Goal: Navigation & Orientation: Find specific page/section

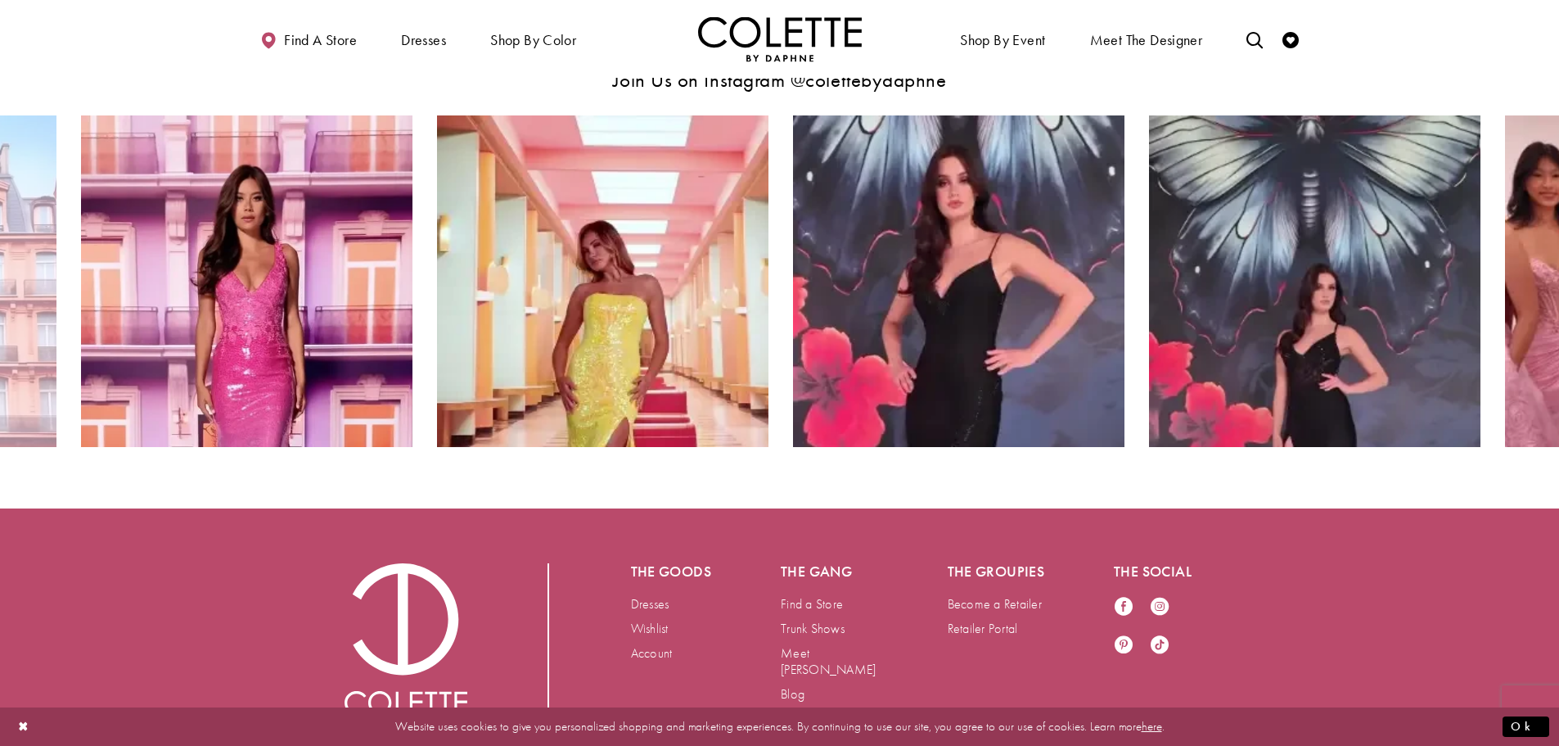
scroll to position [3386, 0]
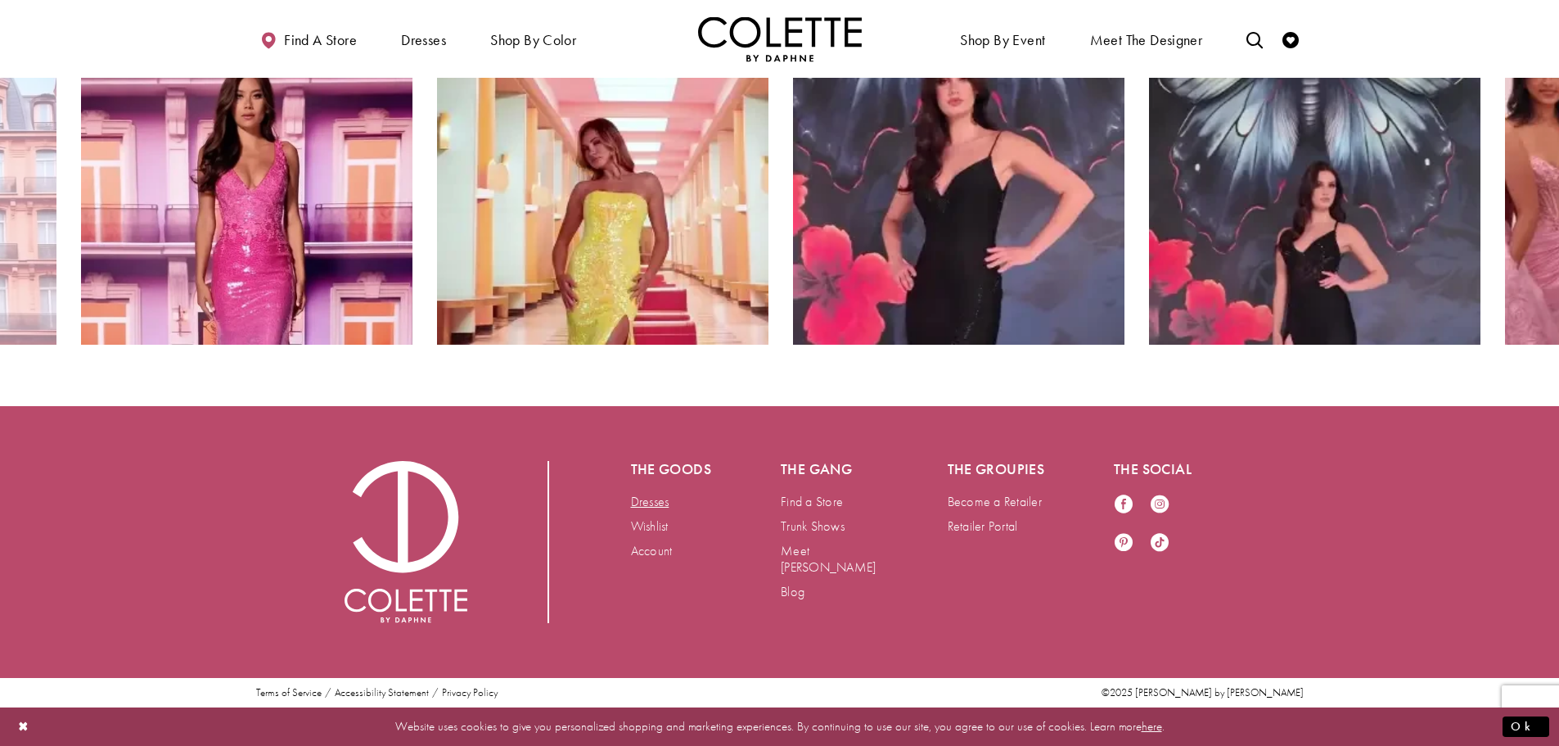
click at [640, 500] on link "Dresses" at bounding box center [650, 501] width 38 height 17
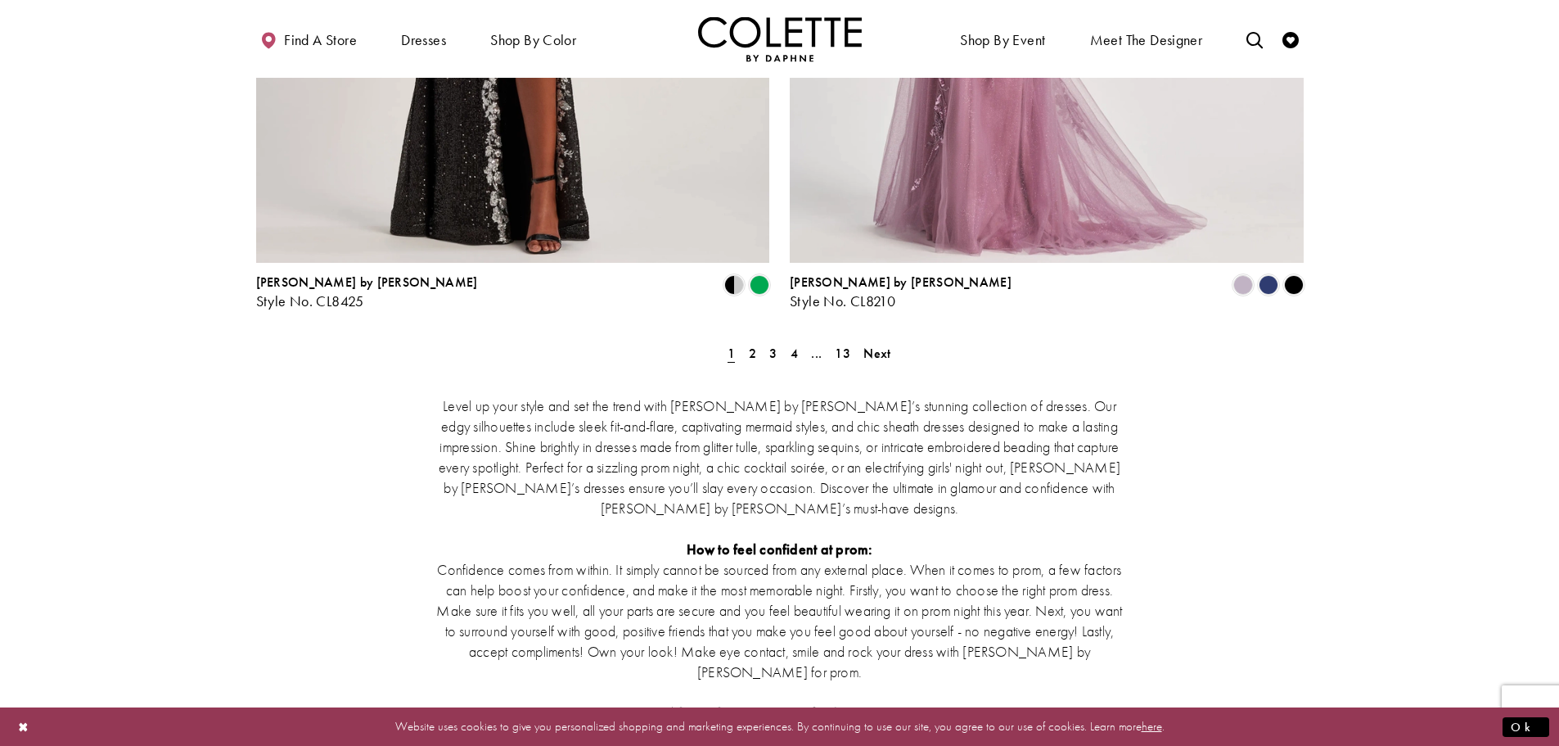
scroll to position [3028, 0]
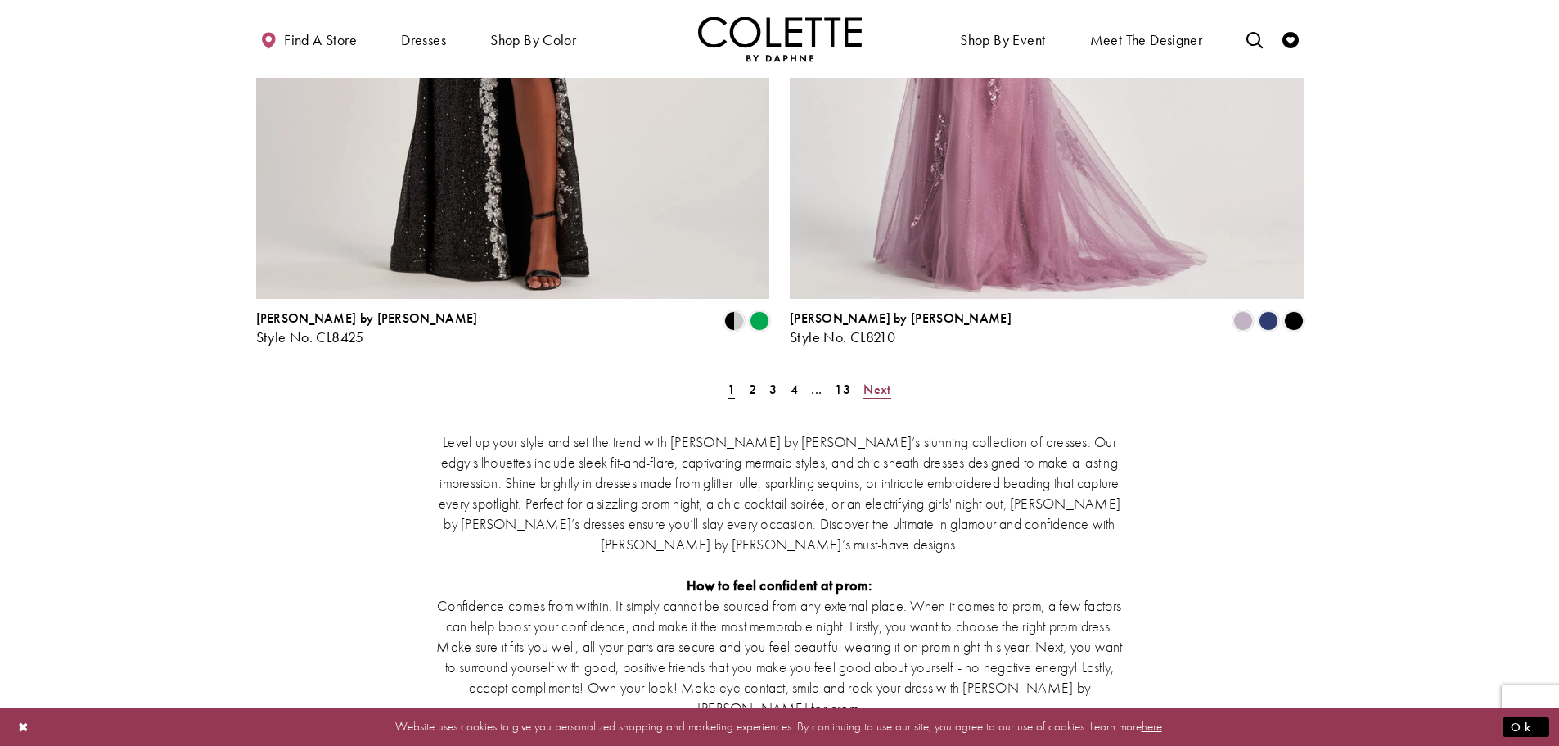
click at [885, 377] on link "Next" at bounding box center [877, 389] width 37 height 24
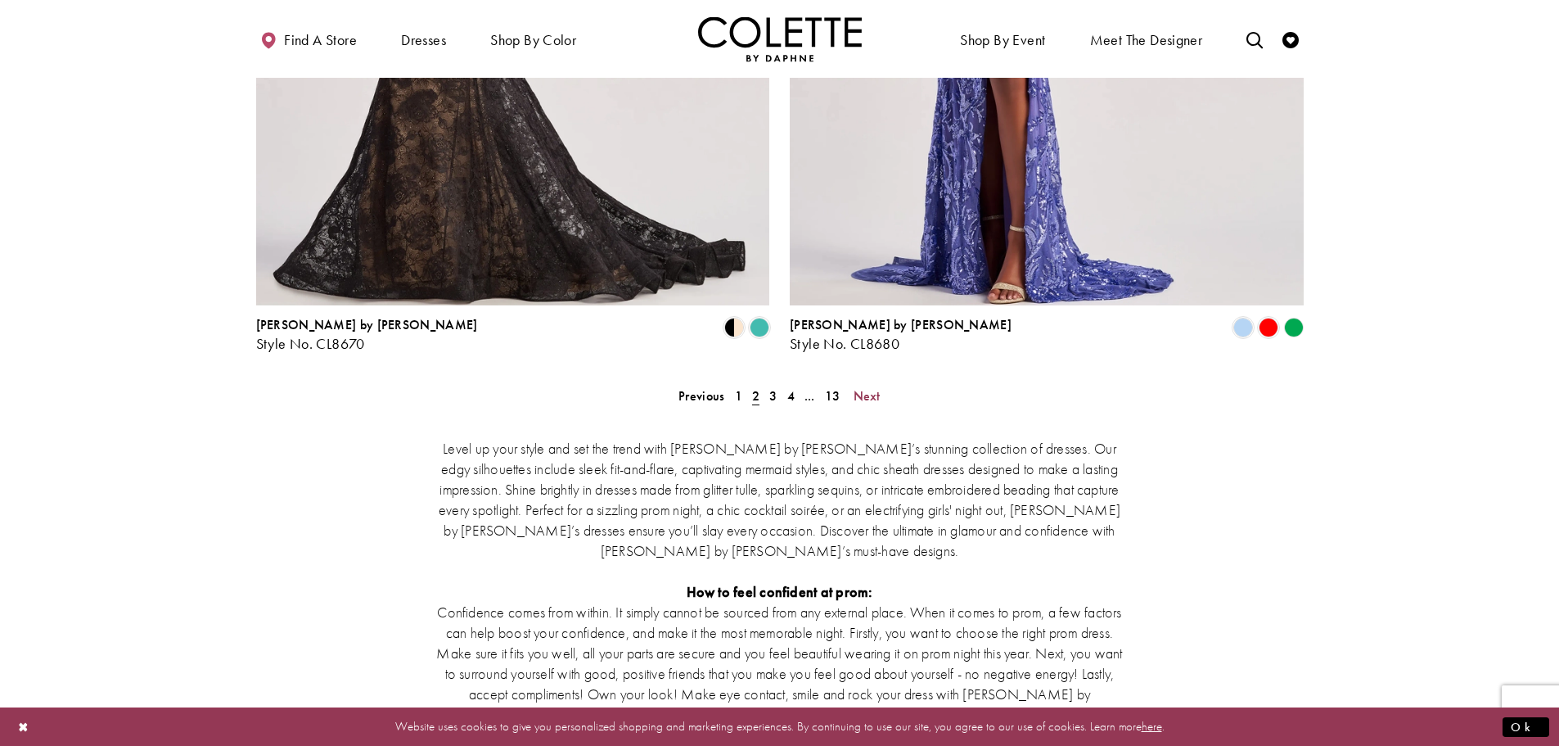
scroll to position [3035, 0]
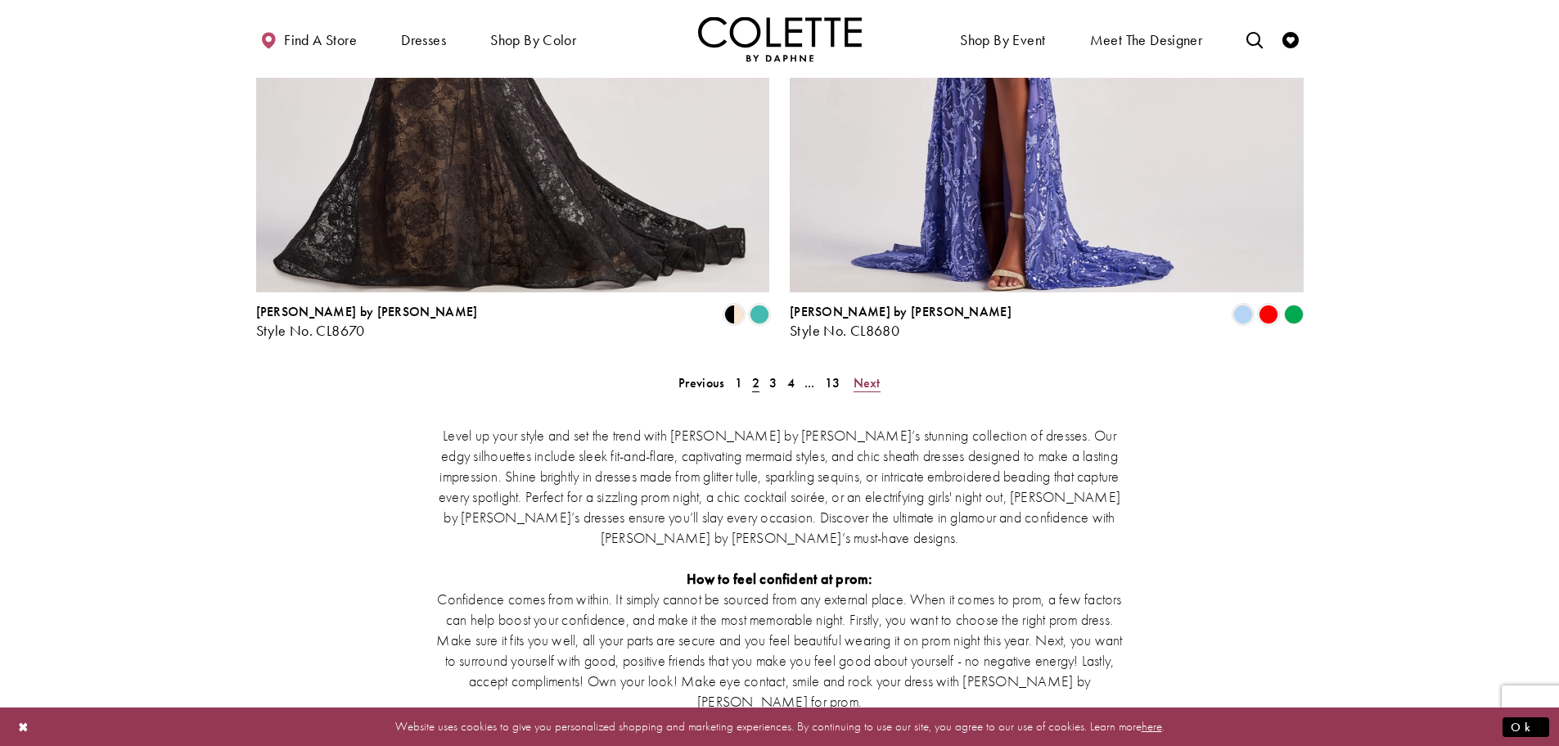
click at [858, 374] on span "Next" at bounding box center [867, 382] width 27 height 17
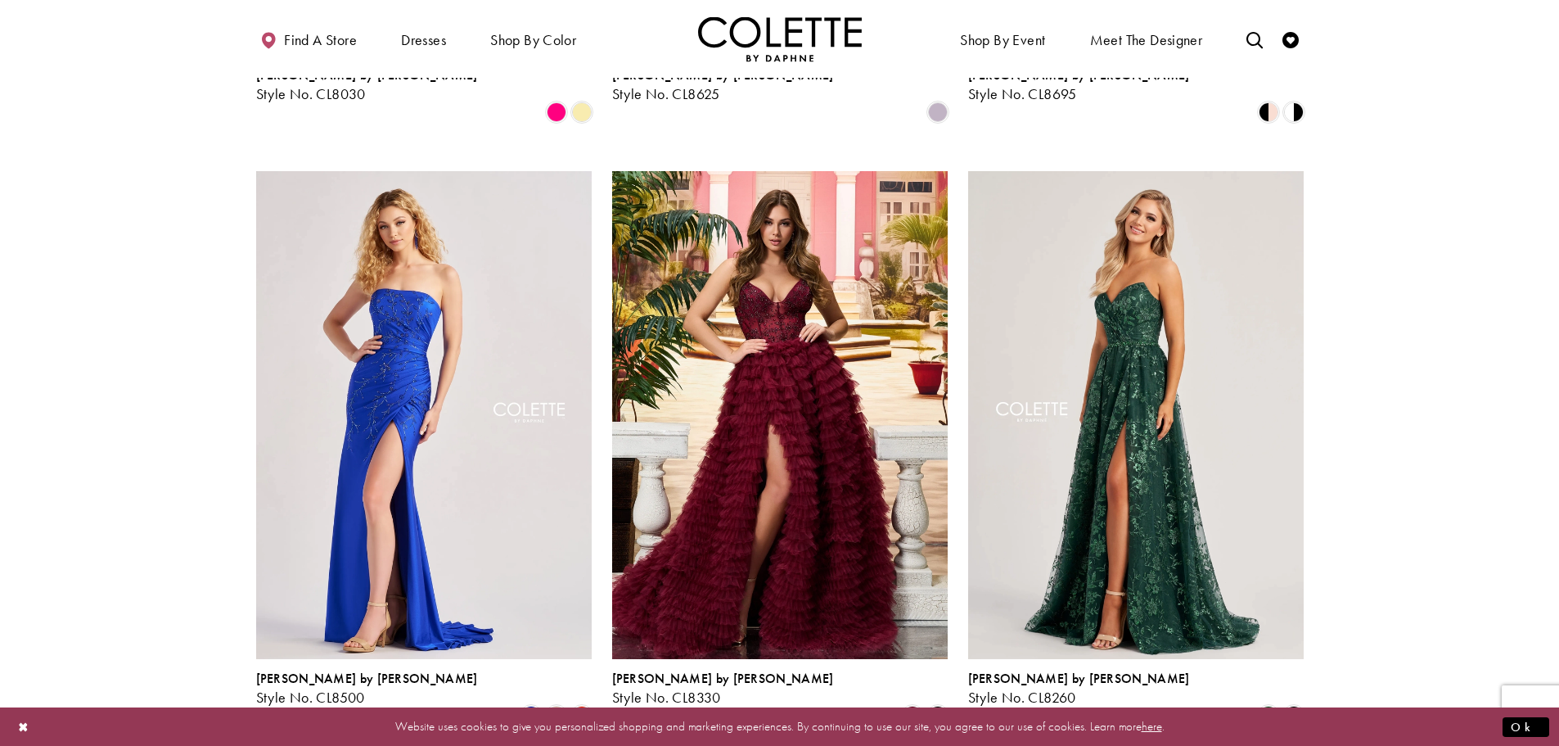
scroll to position [1807, 0]
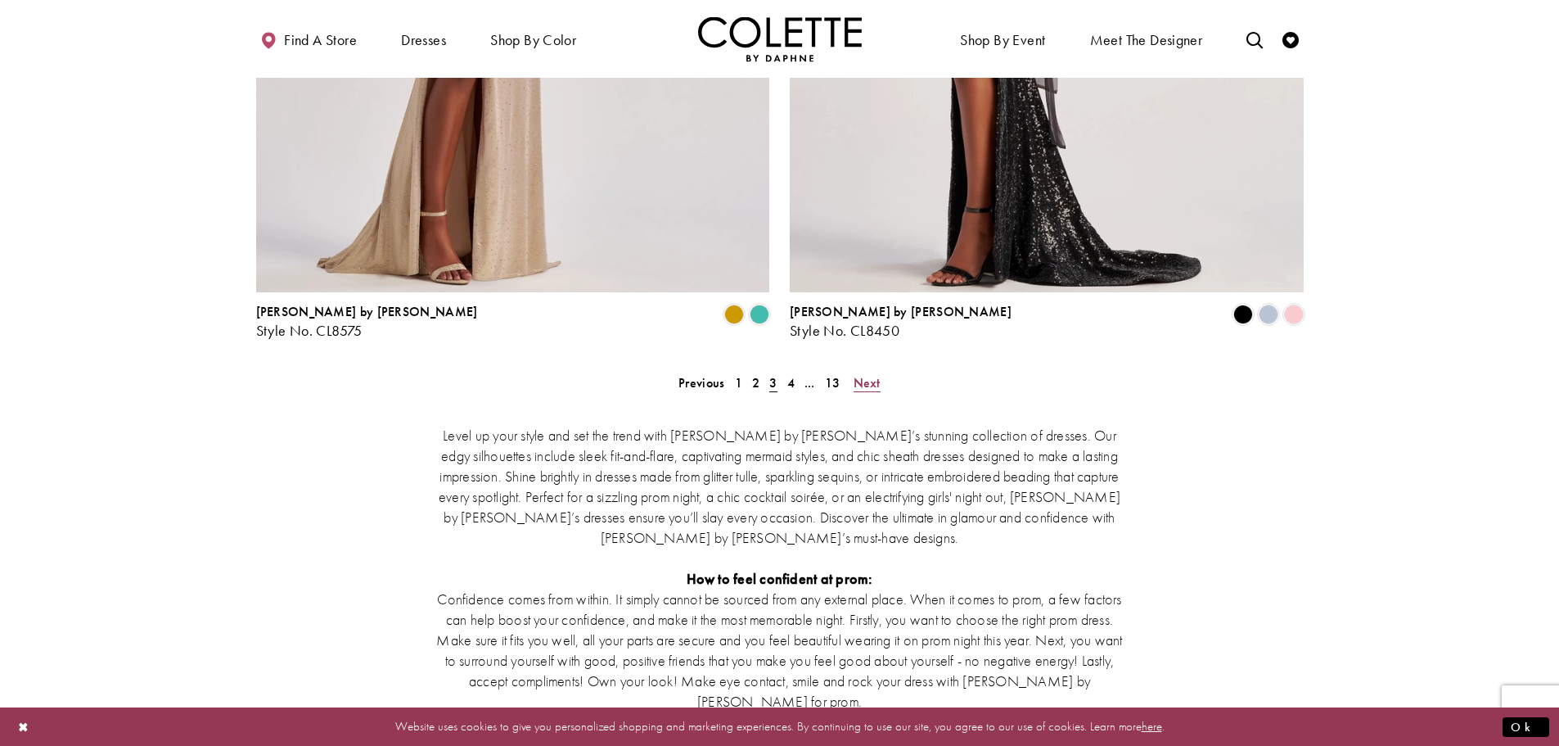
click at [870, 374] on span "Next" at bounding box center [867, 382] width 27 height 17
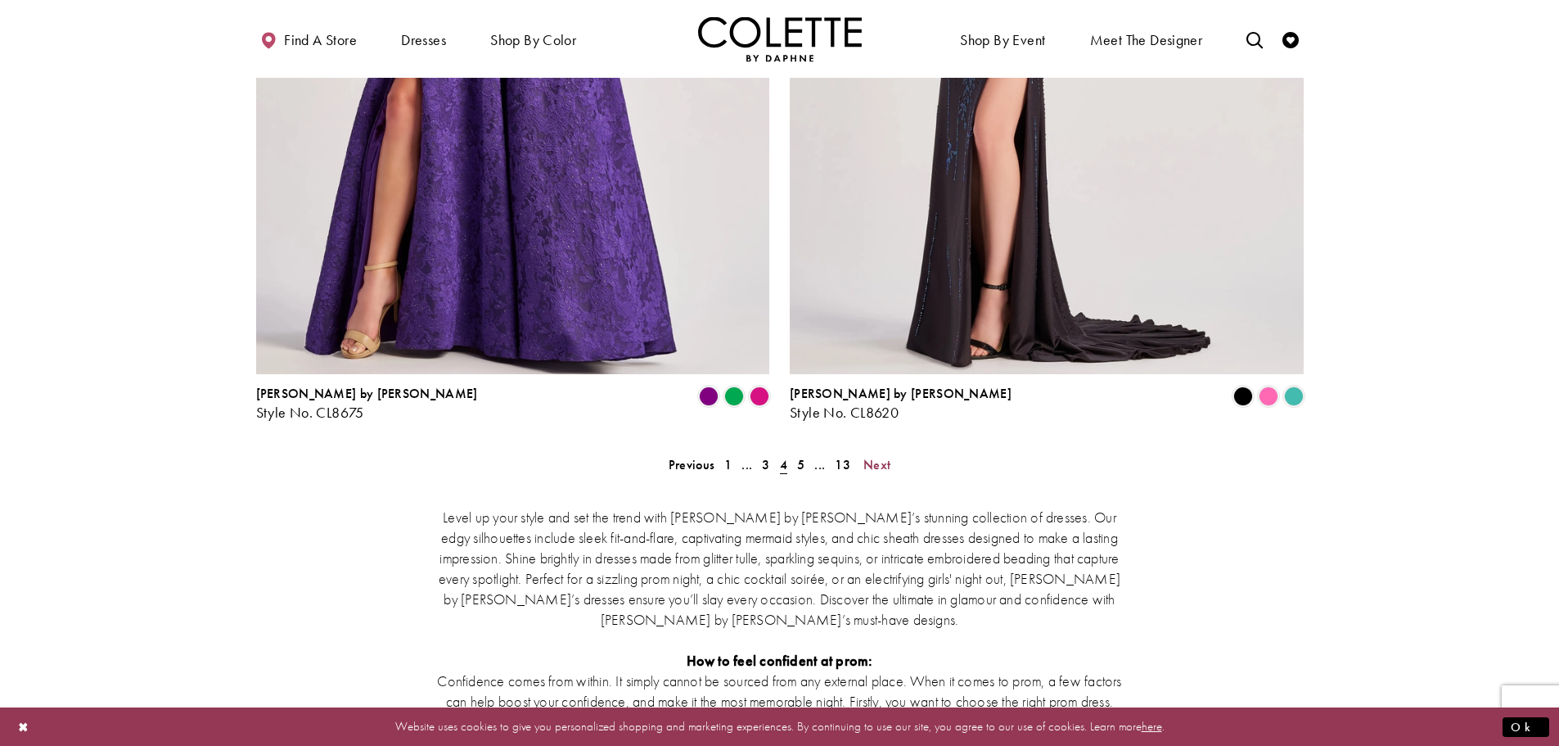
scroll to position [3117, 0]
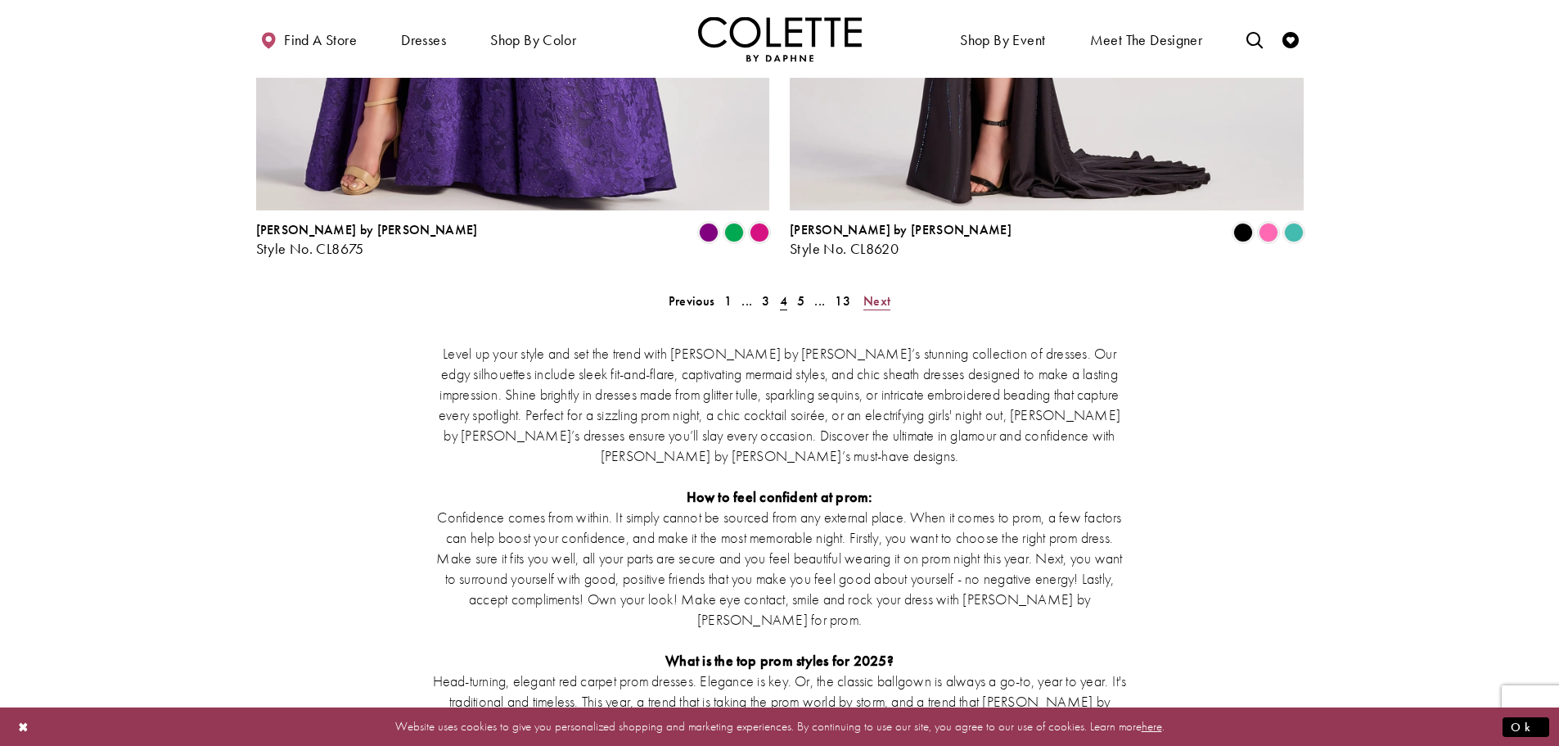
click at [872, 292] on span "Next" at bounding box center [876, 300] width 27 height 17
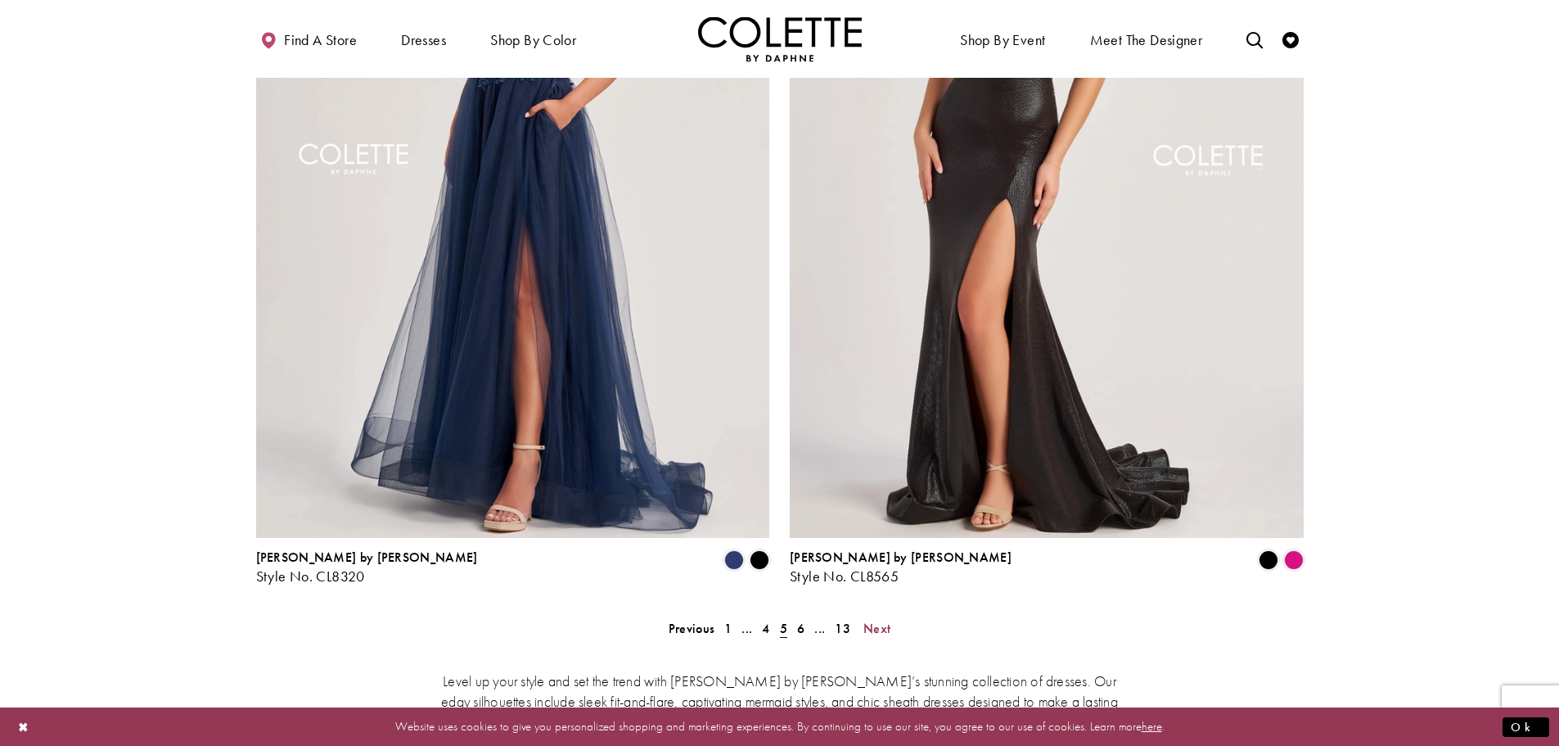
scroll to position [3035, 0]
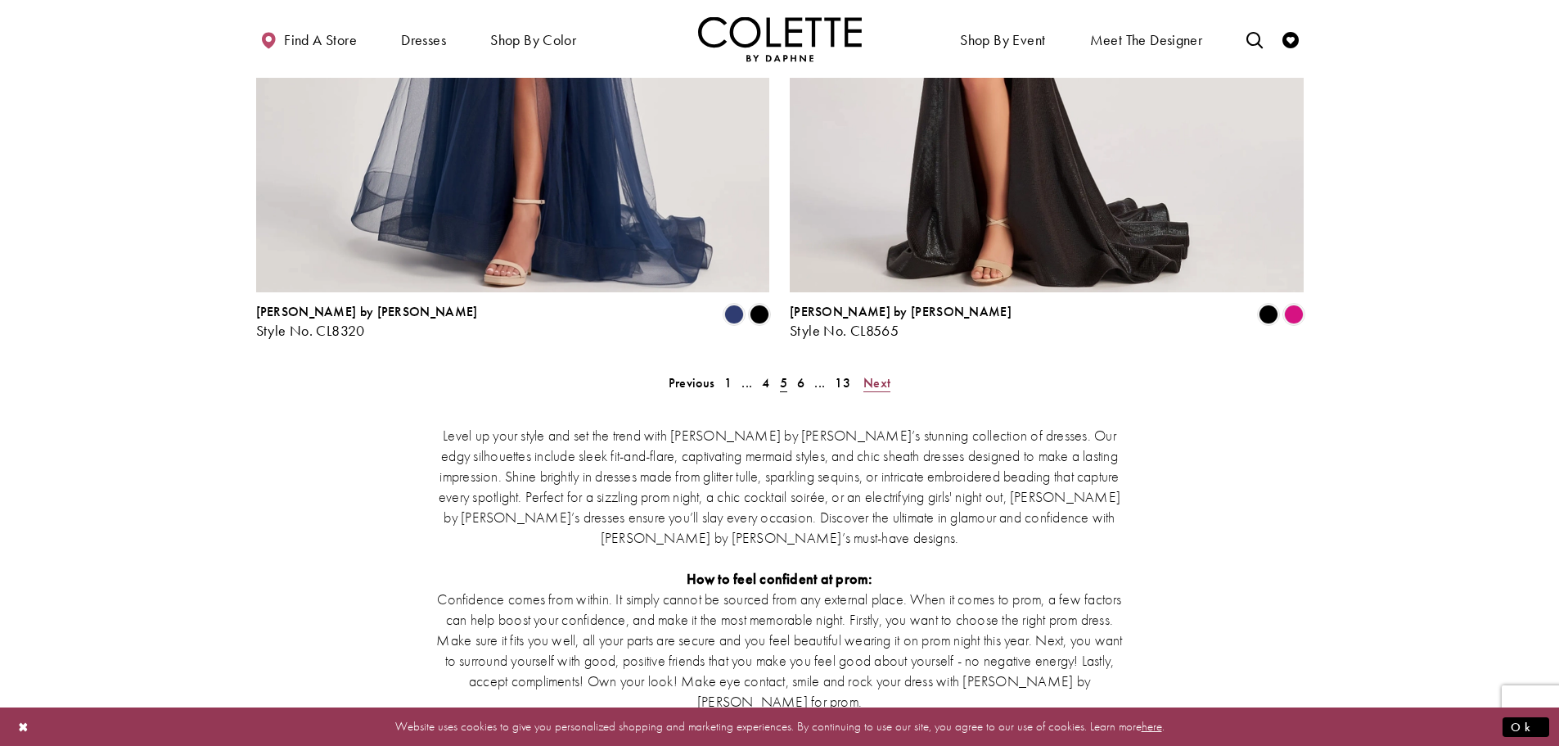
click at [883, 374] on span "Next" at bounding box center [876, 382] width 27 height 17
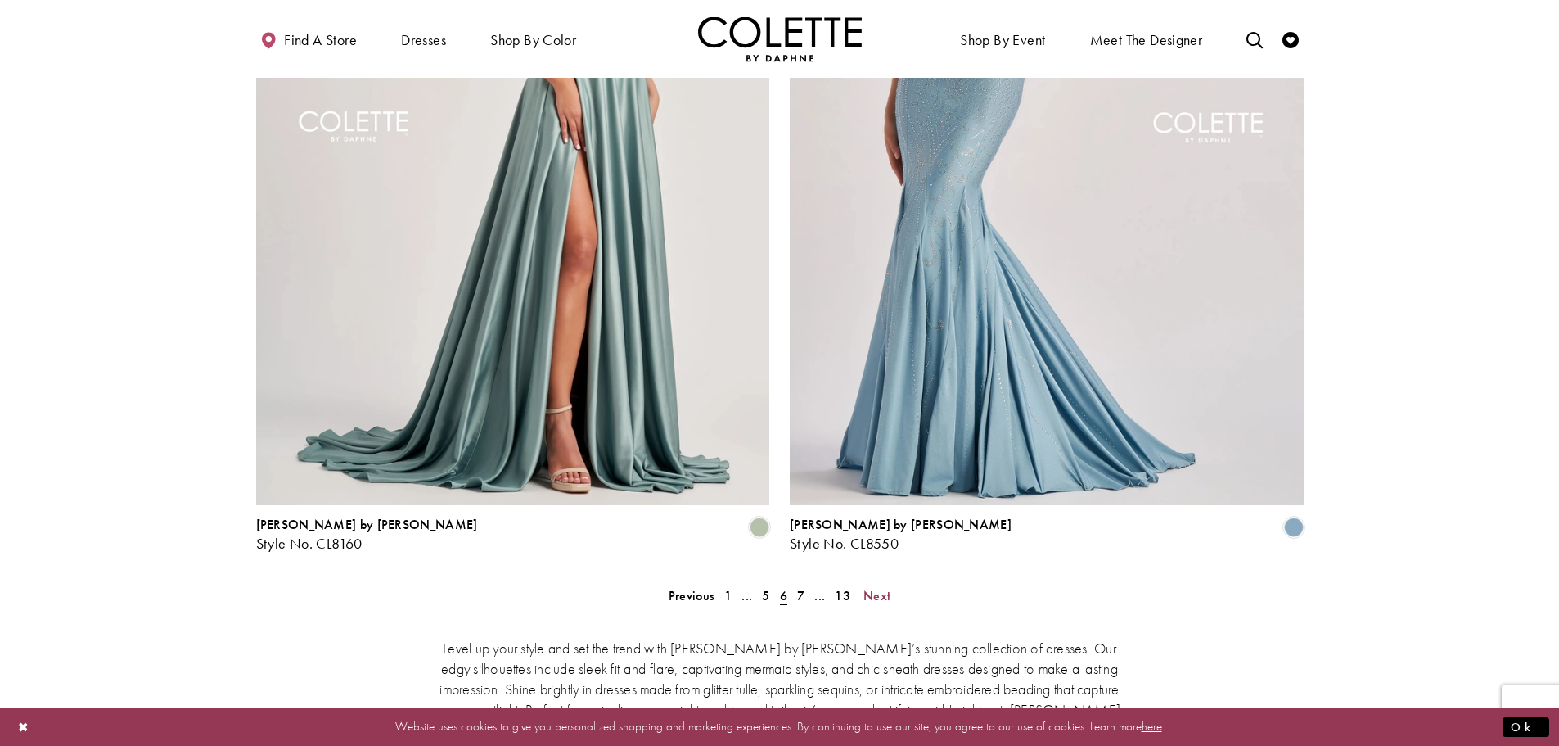
scroll to position [2871, 0]
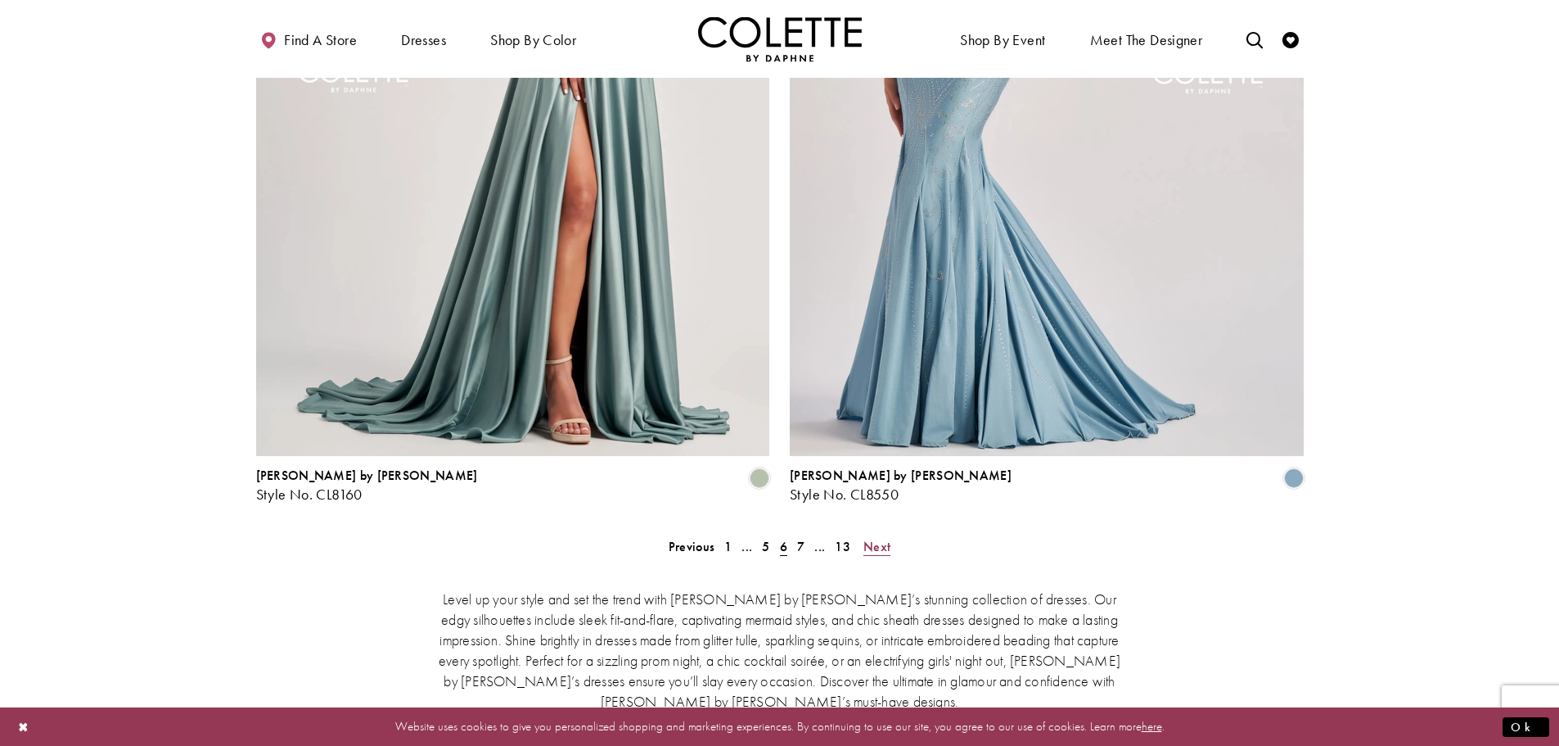
click at [891, 534] on link "Next" at bounding box center [877, 546] width 37 height 24
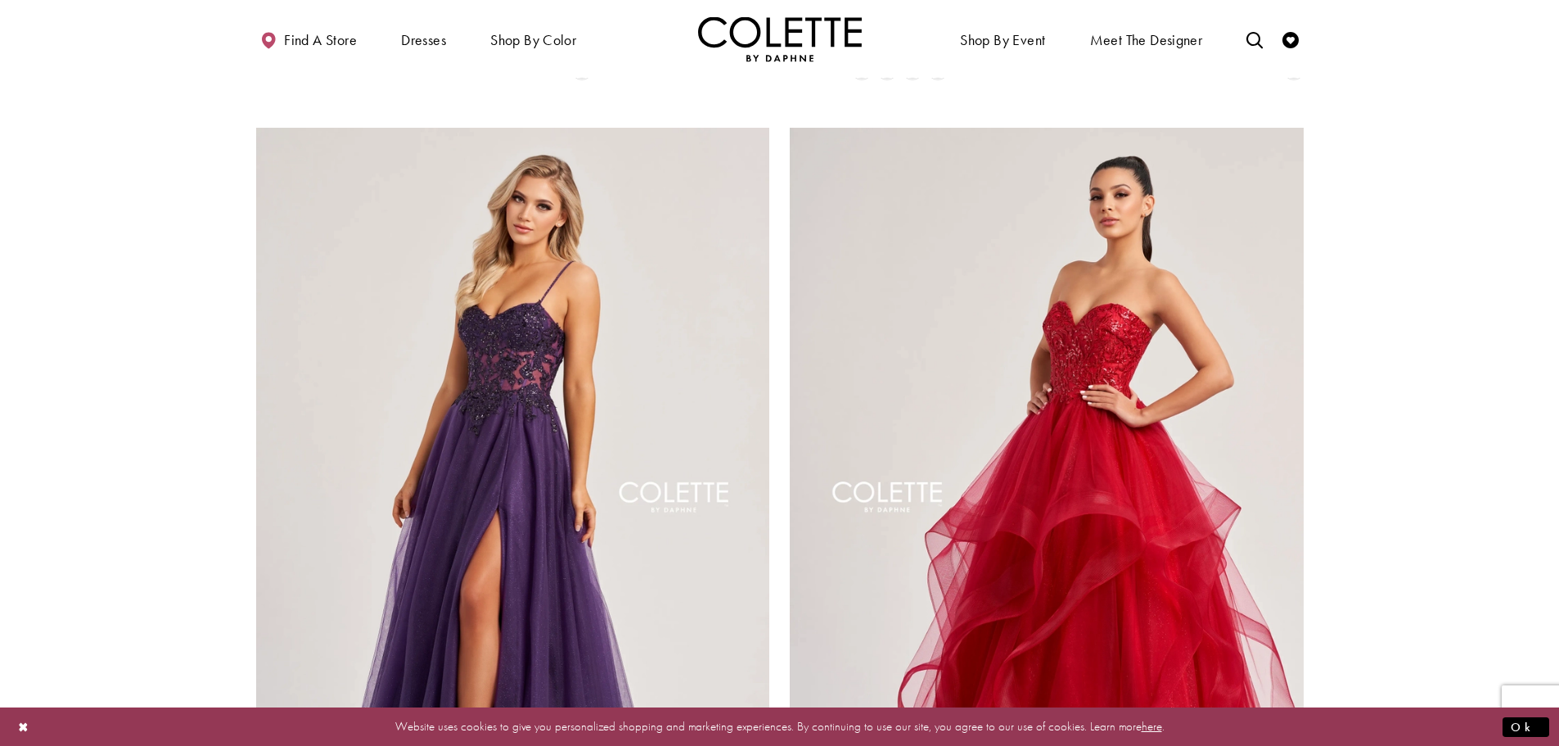
scroll to position [2462, 0]
